Goal: Check status: Check status

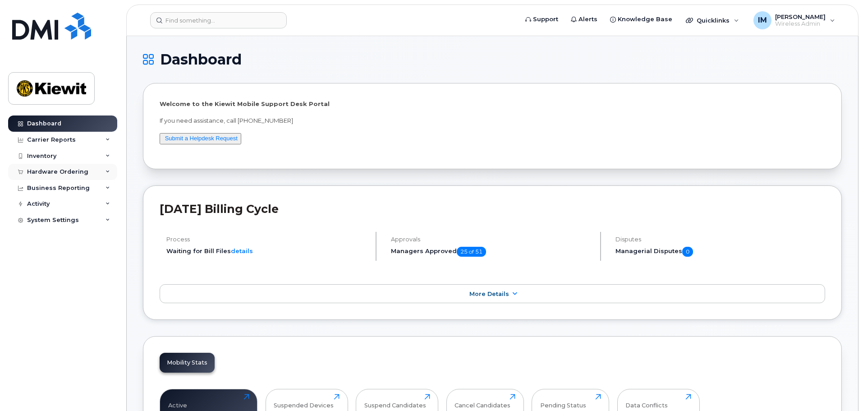
click at [37, 172] on div "Hardware Ordering" at bounding box center [57, 171] width 61 height 7
click at [42, 203] on div "Orders" at bounding box center [42, 206] width 22 height 8
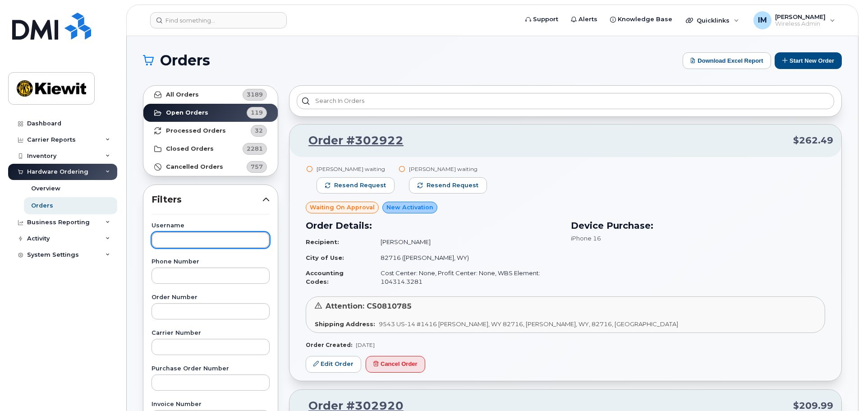
click at [177, 235] on input "text" at bounding box center [211, 240] width 118 height 16
type input "[PERSON_NAME]"
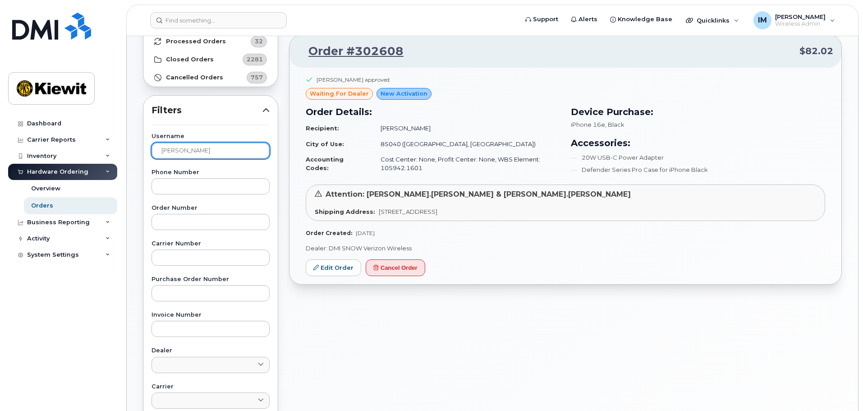
scroll to position [90, 0]
drag, startPoint x: 343, startPoint y: 52, endPoint x: 474, endPoint y: 51, distance: 130.8
click at [474, 51] on p "Order #302608 $82.02" at bounding box center [566, 50] width 536 height 16
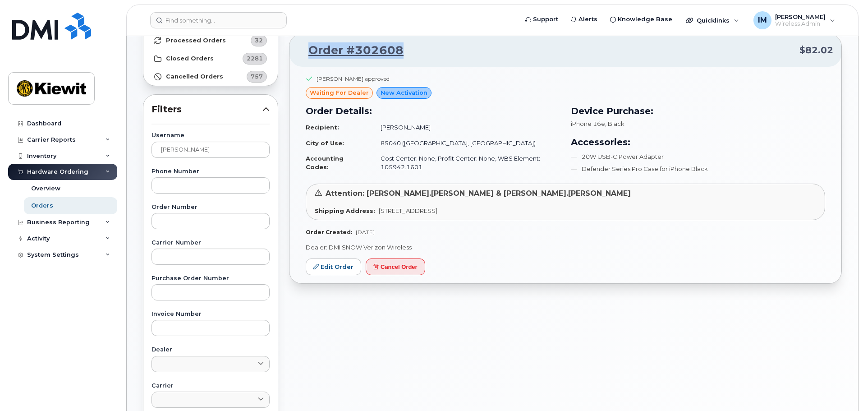
drag, startPoint x: 421, startPoint y: 48, endPoint x: 310, endPoint y: 60, distance: 112.1
click at [310, 60] on div "Order #302608 $82.02" at bounding box center [566, 50] width 552 height 32
copy link "Order #302608"
click at [523, 375] on div "Order #302608 $82.02 [PERSON_NAME] approved waiting for dealer New Activation O…" at bounding box center [566, 307] width 564 height 634
